Goal: Use online tool/utility: Utilize a website feature to perform a specific function

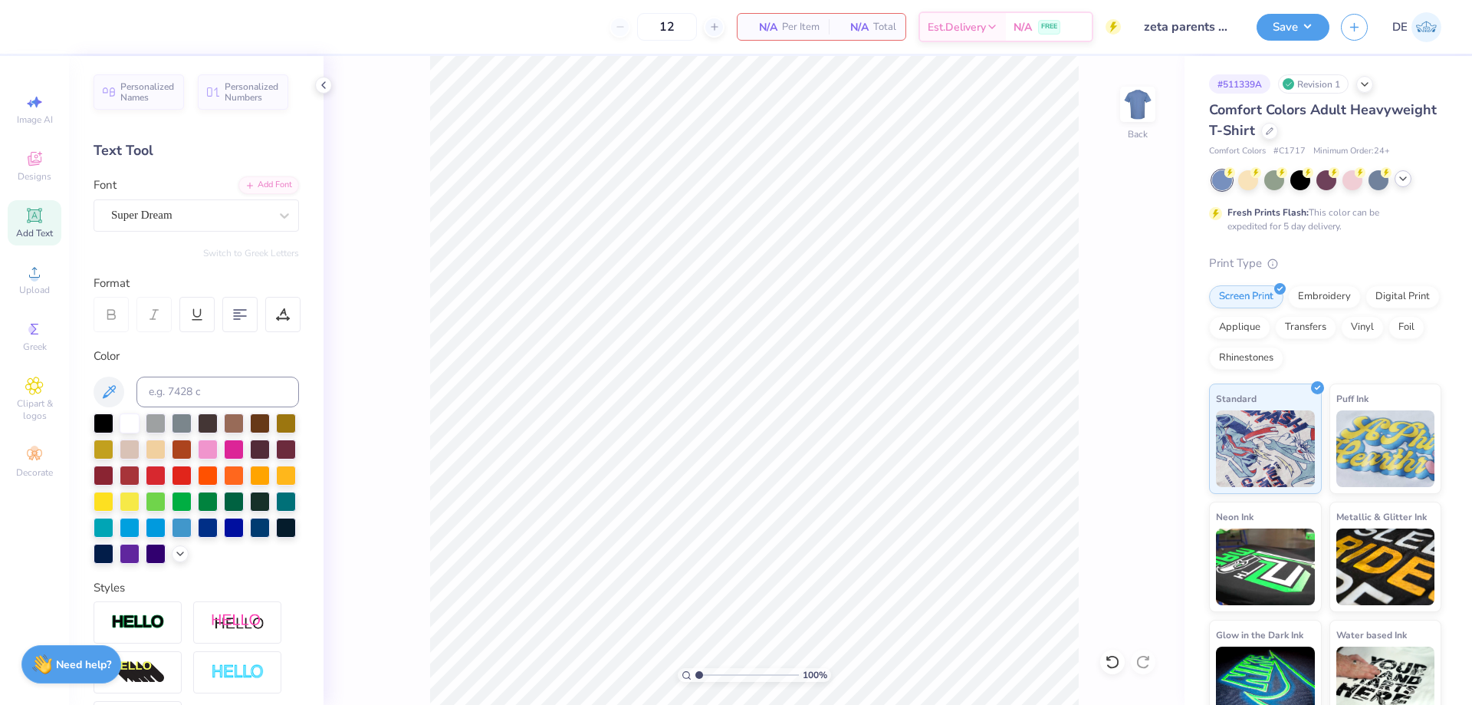
click at [1404, 181] on icon at bounding box center [1403, 179] width 12 height 12
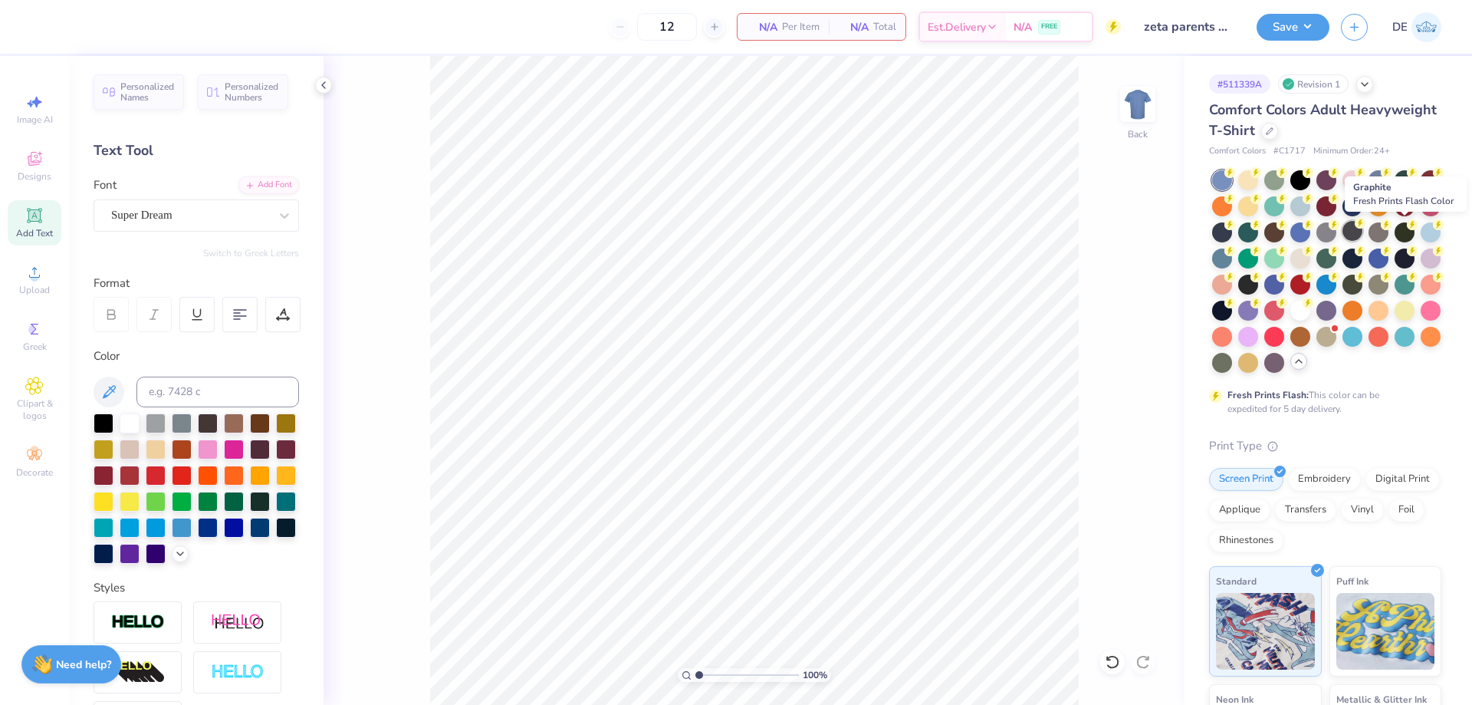
click at [1362, 231] on div at bounding box center [1352, 231] width 20 height 20
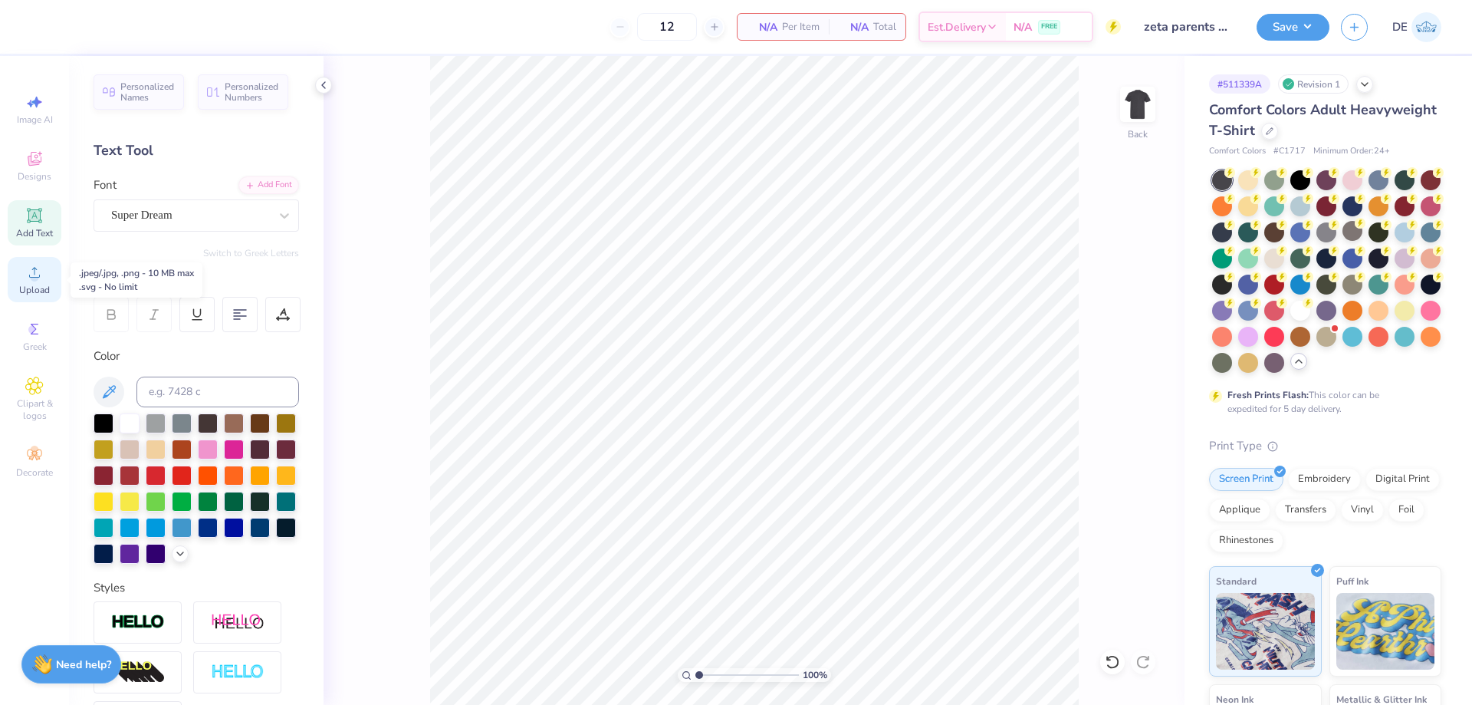
click at [48, 278] on div "Upload" at bounding box center [35, 279] width 54 height 45
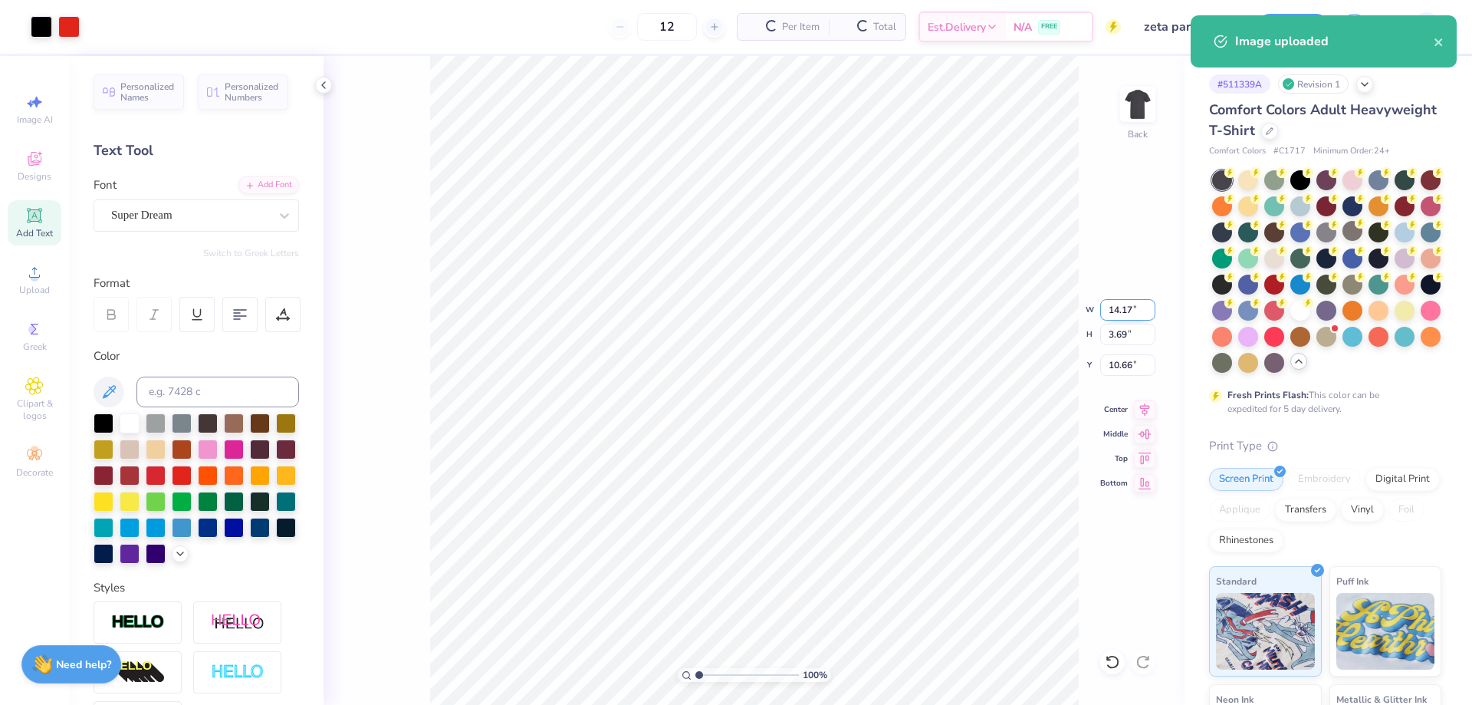
click at [1113, 311] on input "14.17" at bounding box center [1127, 309] width 55 height 21
type input "3.50"
type input "0.91"
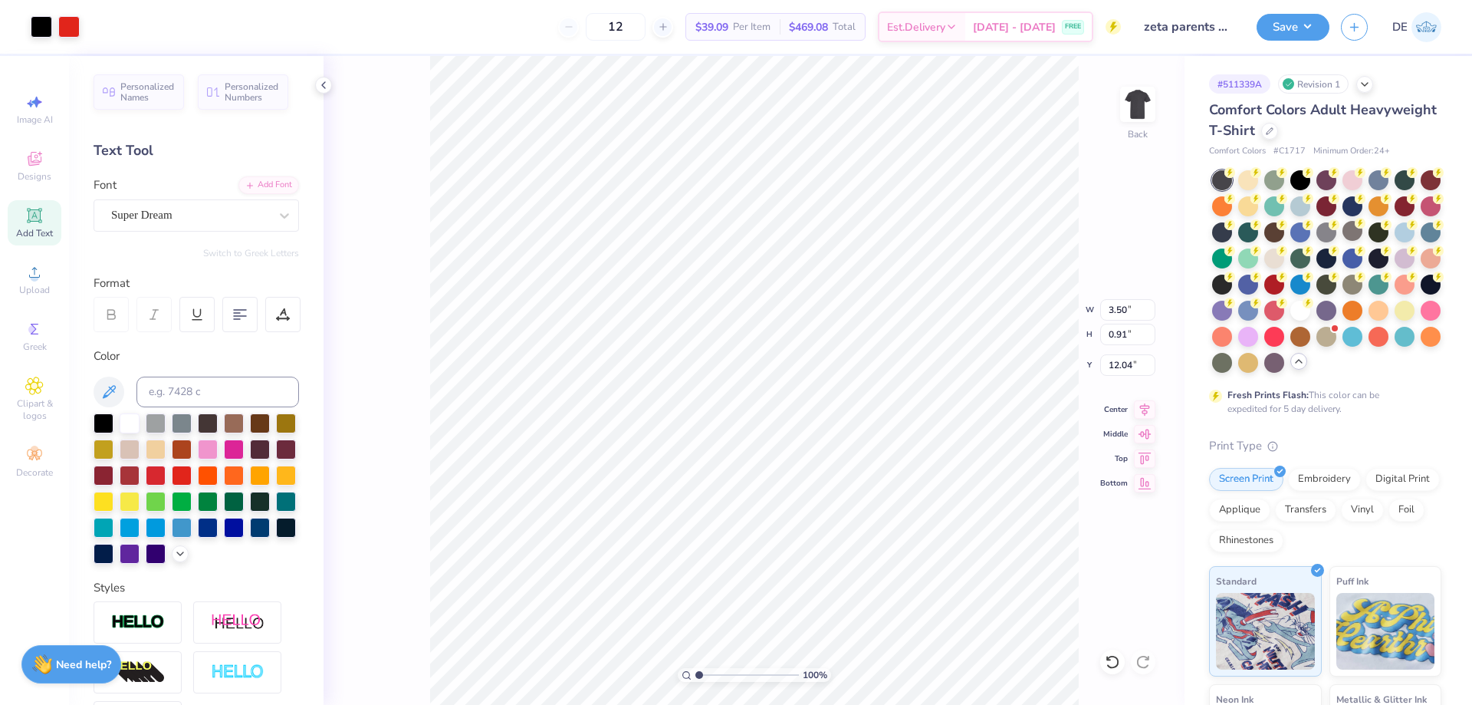
type input "3.00"
click at [1144, 113] on img at bounding box center [1137, 104] width 61 height 61
click at [35, 281] on div "Upload" at bounding box center [35, 279] width 54 height 45
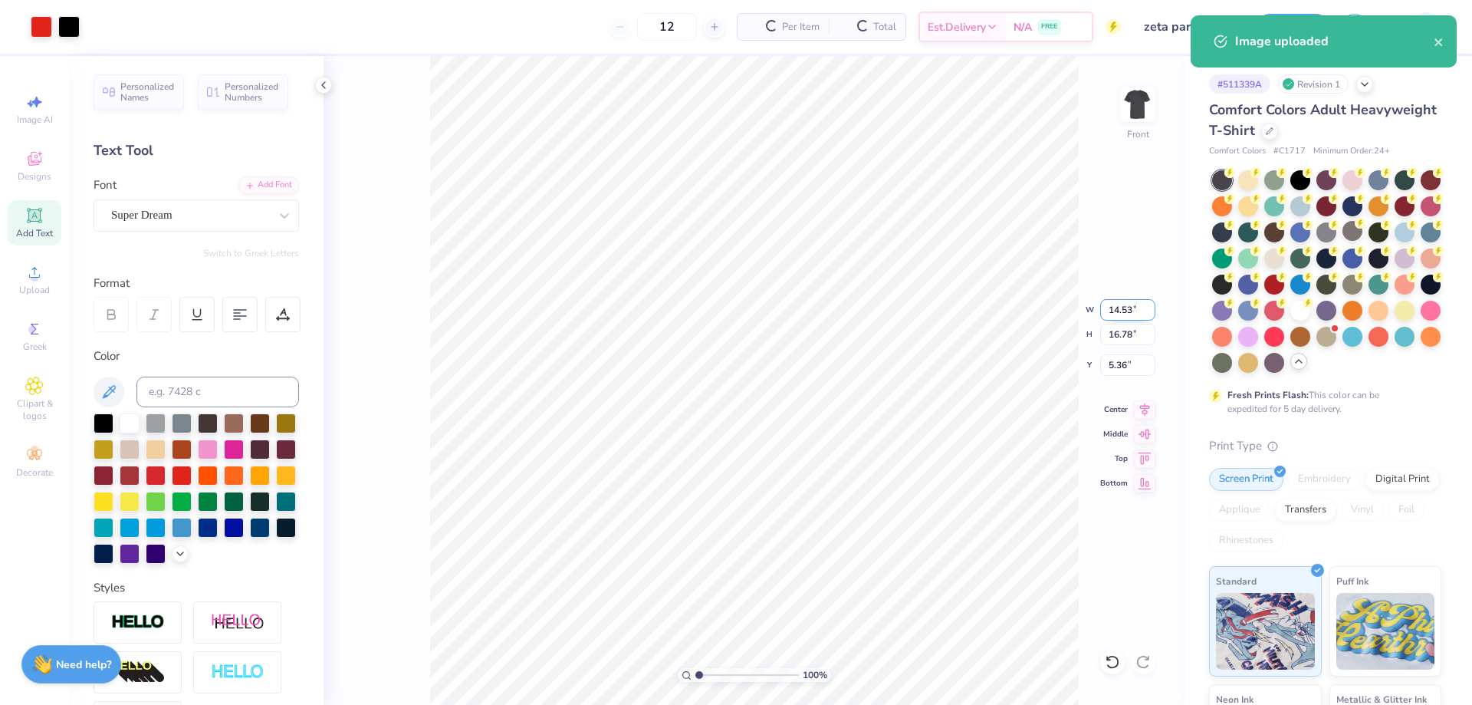
click at [1104, 313] on input "14.53" at bounding box center [1127, 309] width 55 height 21
type input "12.00"
type input "13.86"
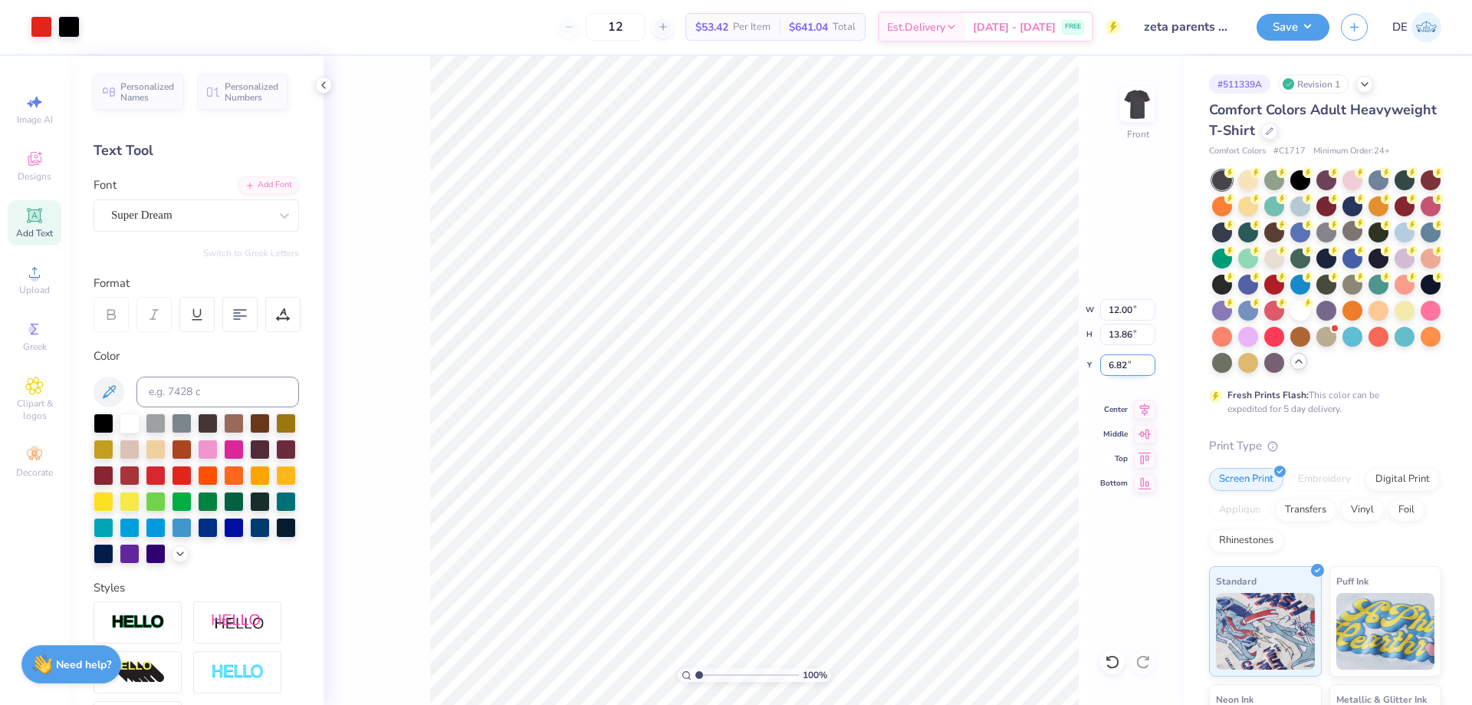
click at [1106, 360] on input "6.82" at bounding box center [1127, 364] width 55 height 21
type input "3.00"
click at [1132, 118] on img at bounding box center [1137, 104] width 61 height 61
click at [1132, 118] on img at bounding box center [1137, 104] width 31 height 31
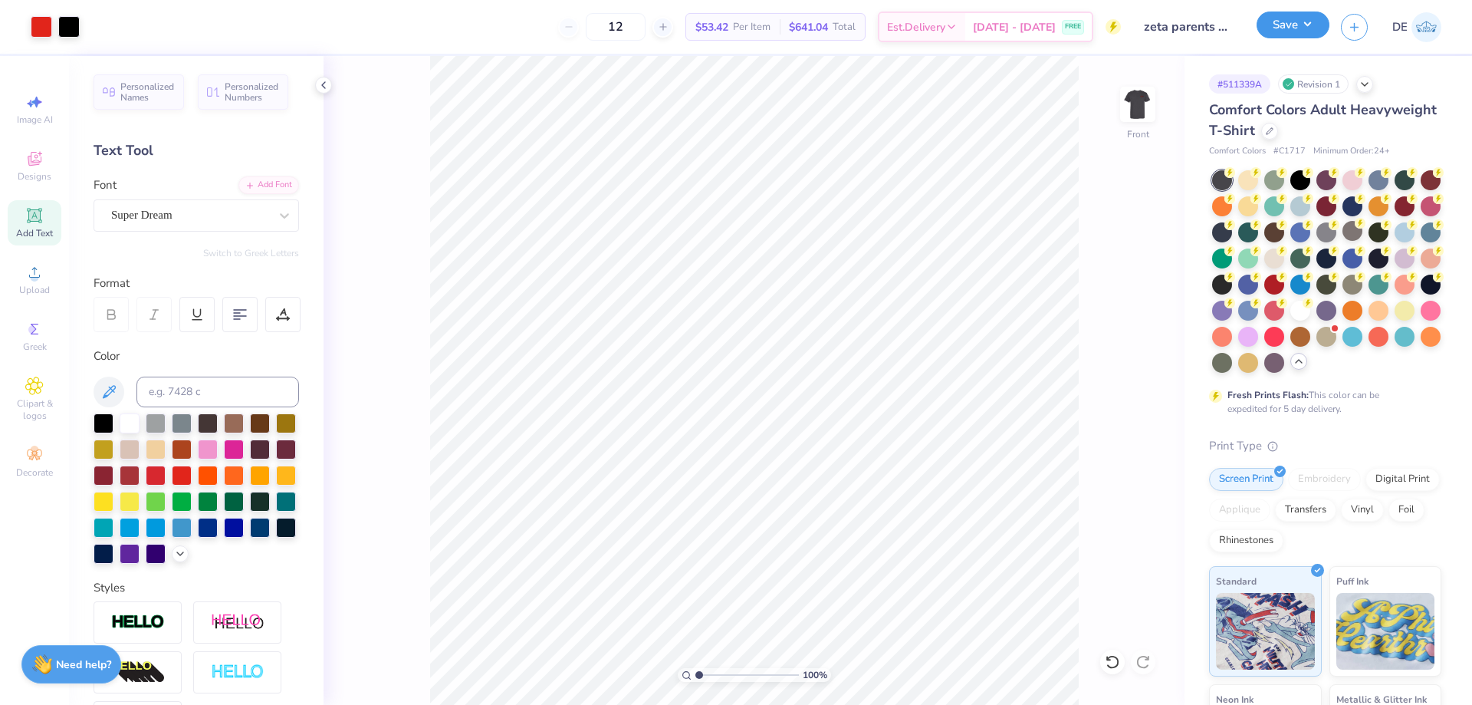
click at [1291, 32] on button "Save" at bounding box center [1293, 25] width 73 height 27
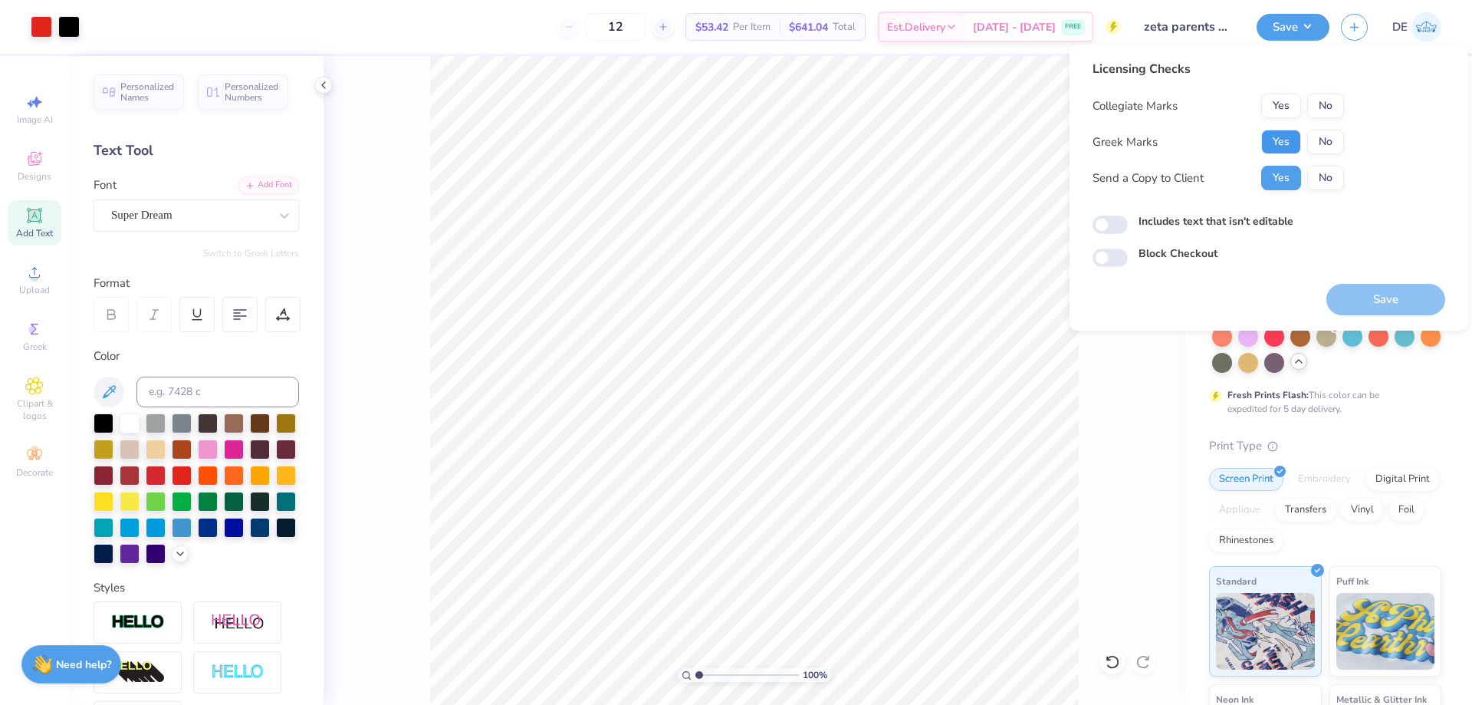
click at [1270, 138] on button "Yes" at bounding box center [1281, 142] width 40 height 25
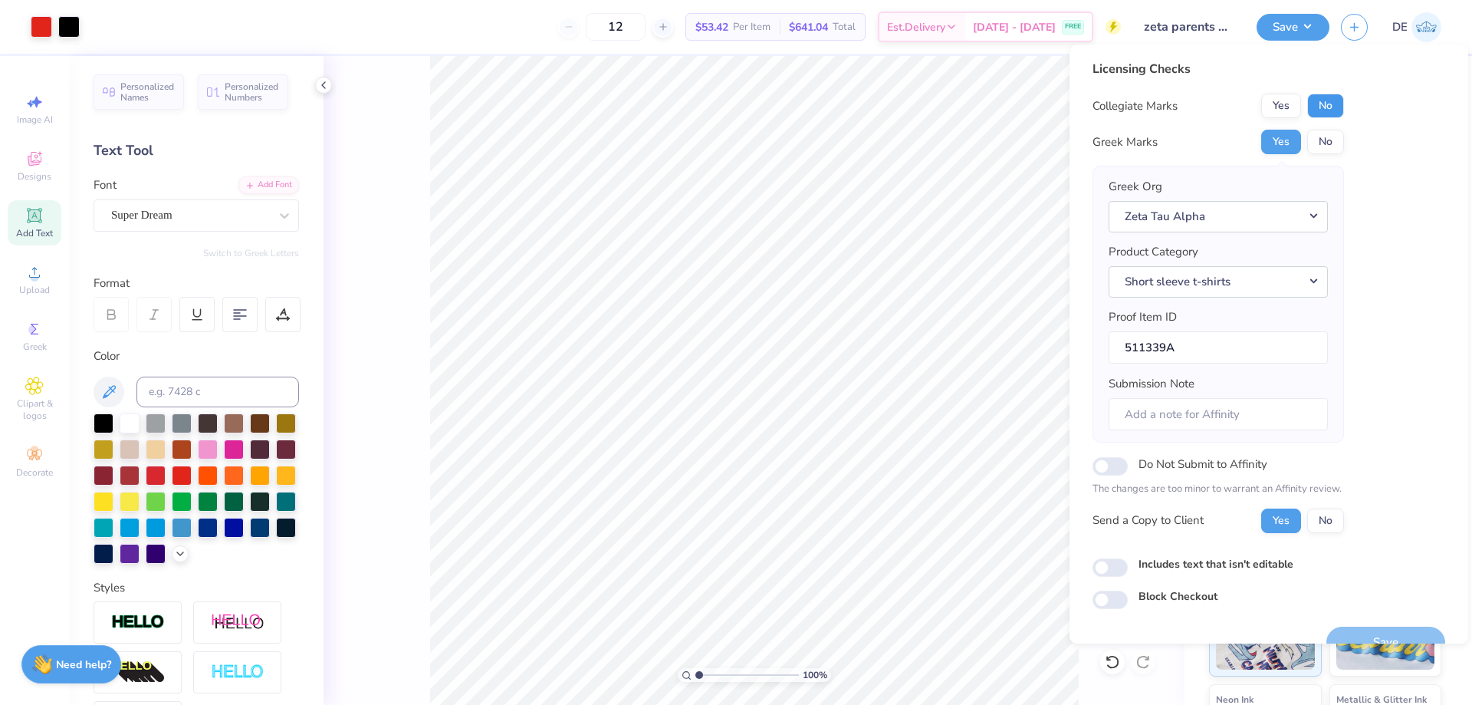
click at [1307, 102] on button "No" at bounding box center [1325, 106] width 37 height 25
click at [1397, 636] on button "Save" at bounding box center [1385, 641] width 119 height 31
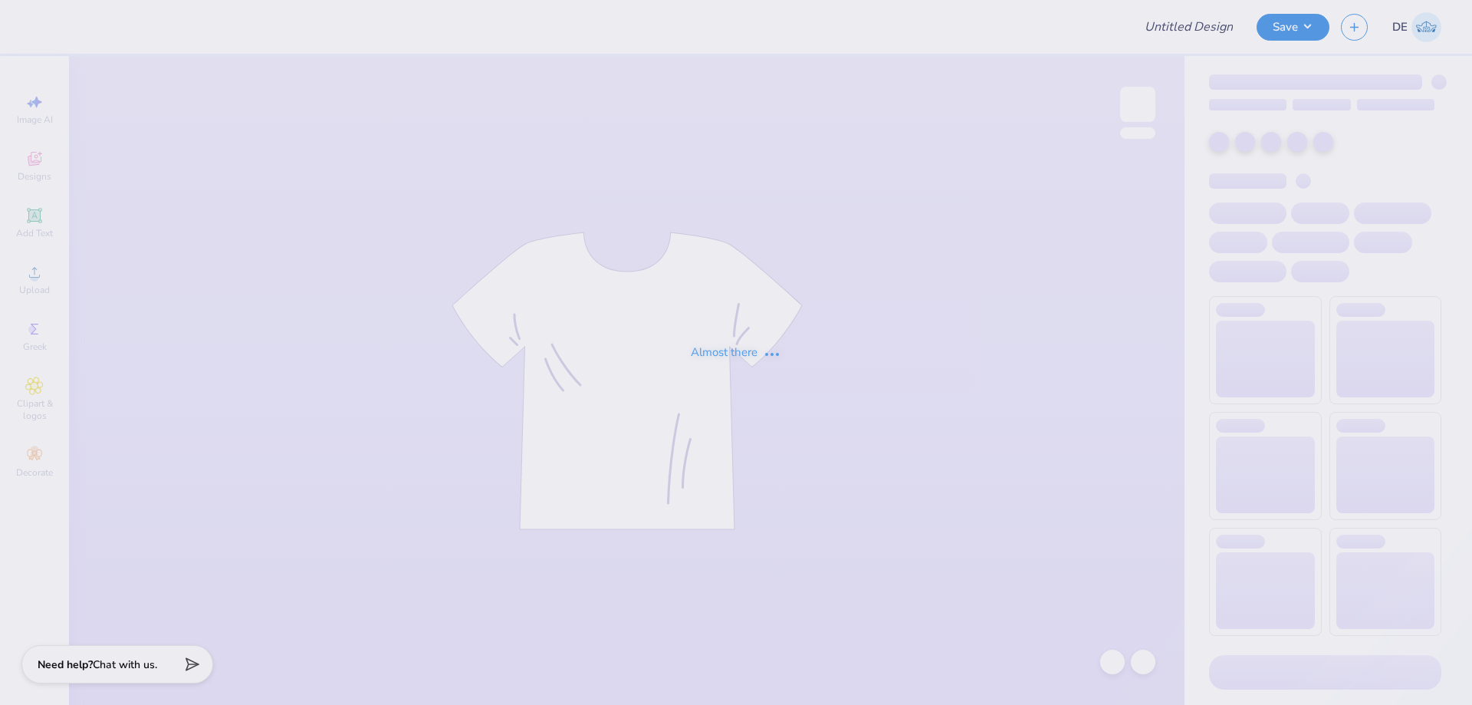
type input "Kappa Sigma Southseas"
